Goal: Download file/media

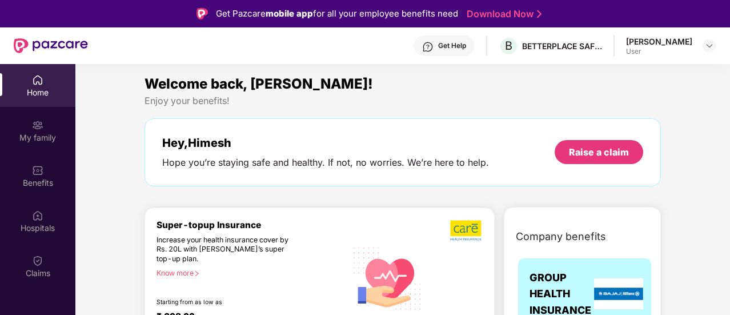
click at [412, 131] on div "Hey, [PERSON_NAME] you’re staying safe and healthy. If not, no worries. We’re h…" at bounding box center [402, 152] width 516 height 68
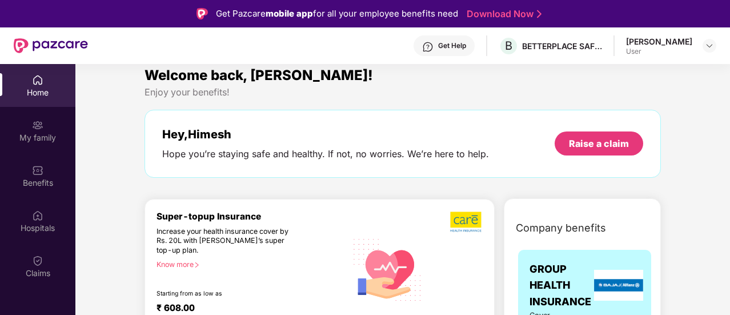
scroll to position [9, 0]
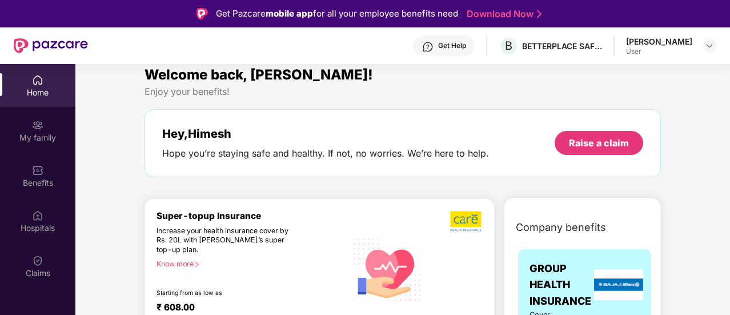
click at [508, 13] on link "Download Now" at bounding box center [502, 14] width 71 height 12
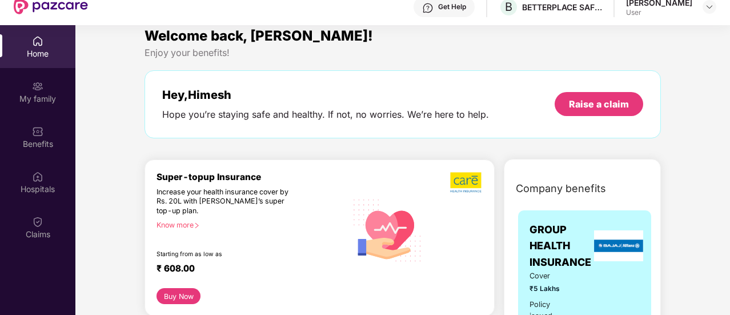
scroll to position [0, 0]
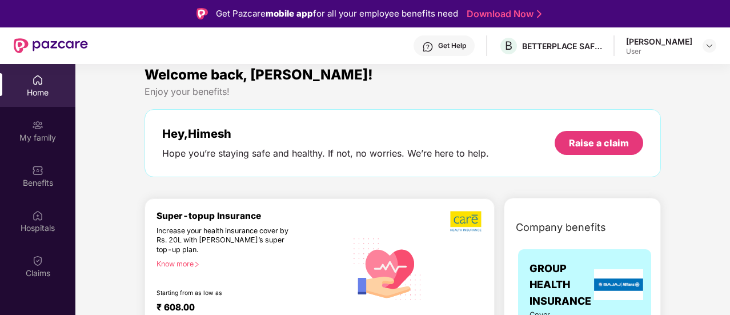
click at [660, 46] on div "[PERSON_NAME]" at bounding box center [659, 41] width 66 height 11
click at [697, 47] on div "[PERSON_NAME] User" at bounding box center [671, 46] width 90 height 20
click at [705, 42] on img at bounding box center [709, 45] width 9 height 9
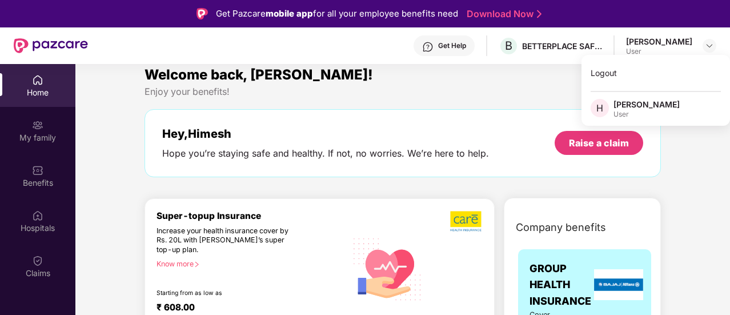
click at [652, 106] on div "[PERSON_NAME]" at bounding box center [646, 104] width 66 height 11
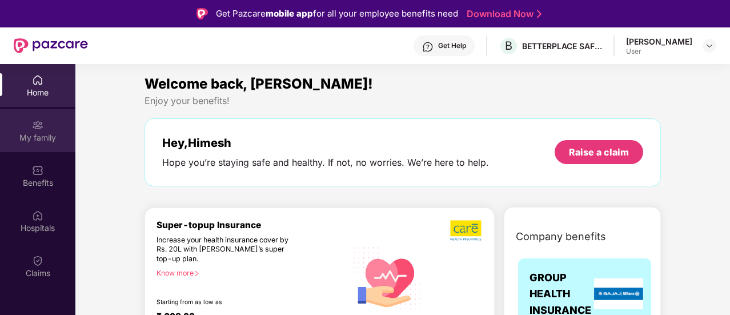
click at [38, 127] on img at bounding box center [37, 124] width 11 height 11
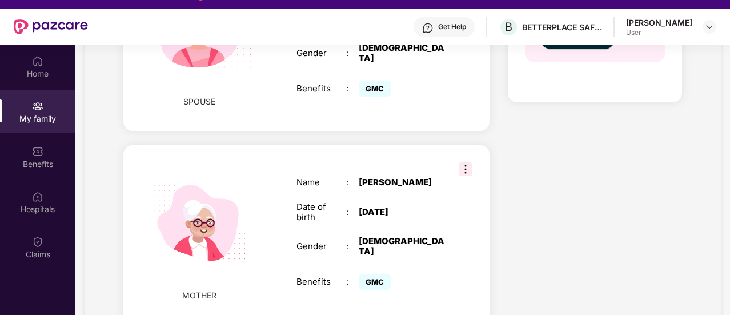
scroll to position [64, 0]
